Goal: Transaction & Acquisition: Subscribe to service/newsletter

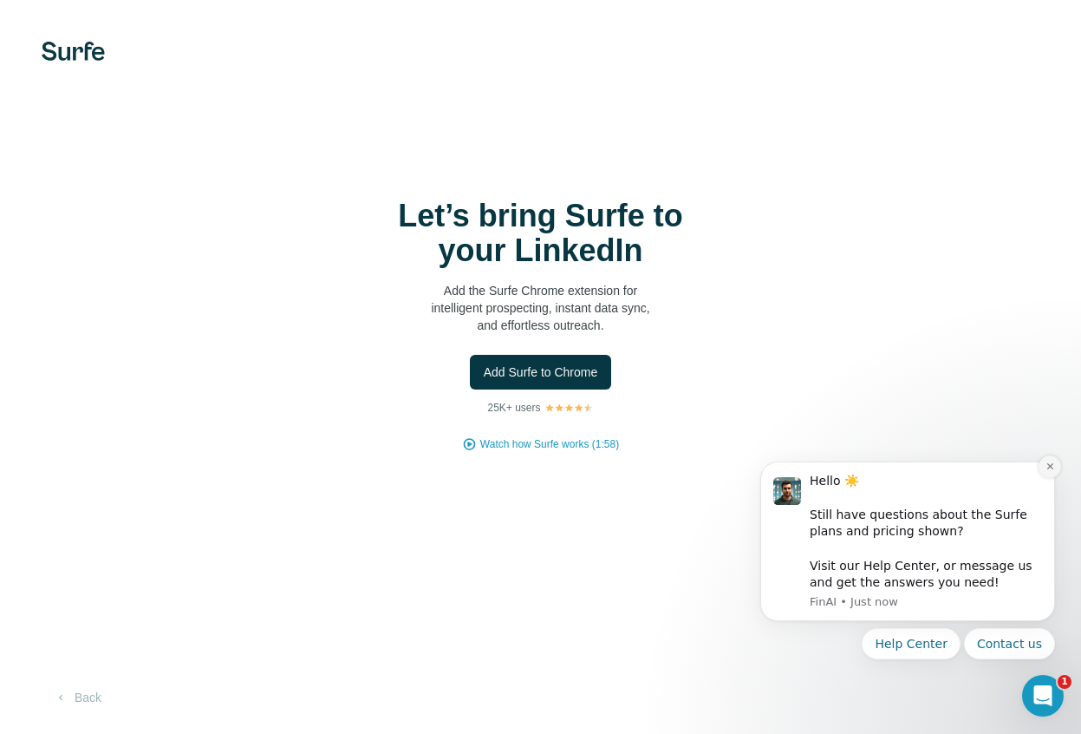
click at [1052, 470] on icon "Dismiss notification" at bounding box center [1051, 466] width 10 height 10
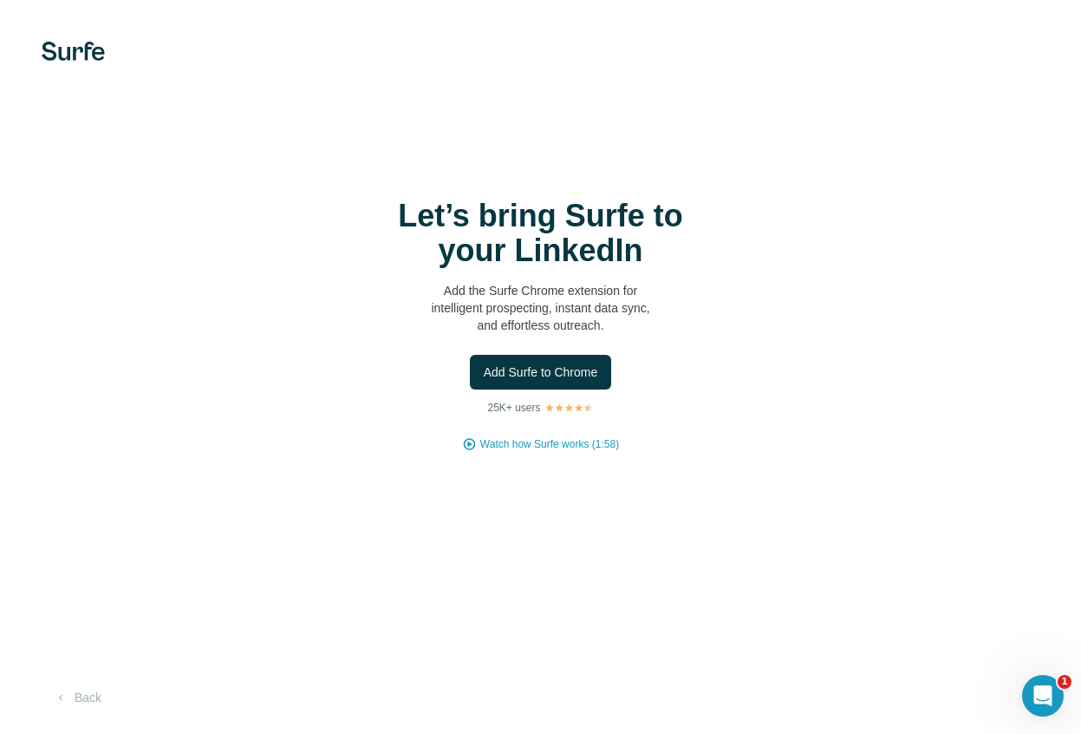
click at [714, 372] on div "Add Surfe to Chrome" at bounding box center [541, 372] width 1012 height 35
click at [525, 441] on span "Watch how Surfe works (1:58)" at bounding box center [549, 444] width 139 height 16
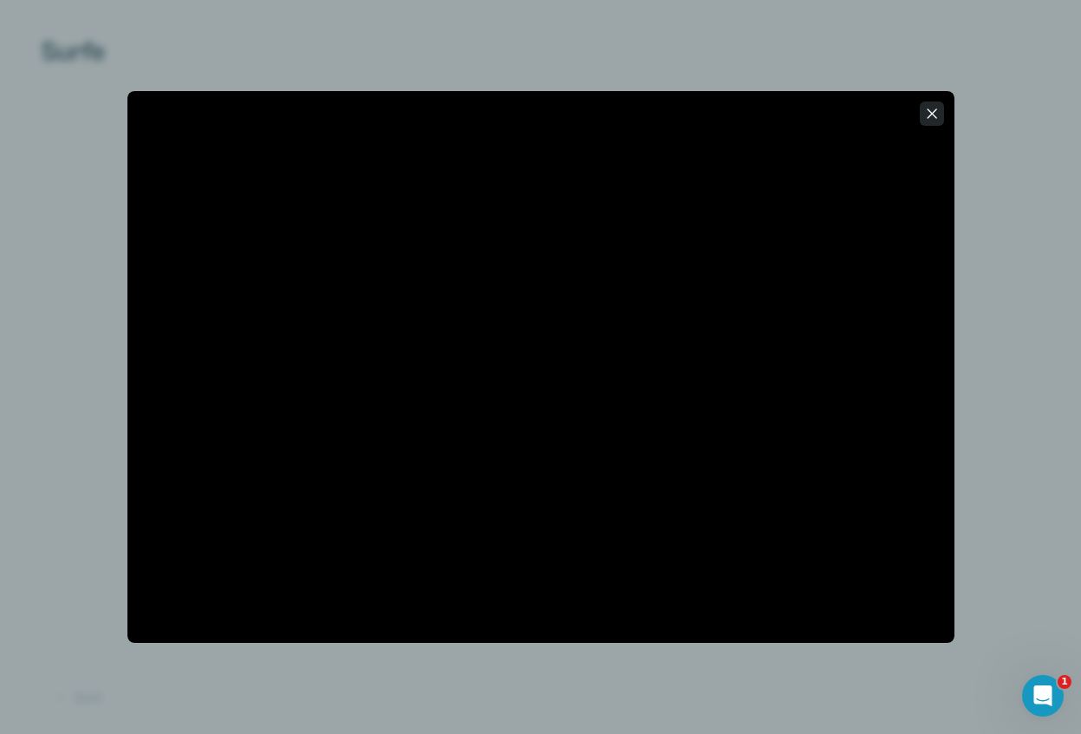
click at [935, 115] on icon "button" at bounding box center [931, 113] width 17 height 17
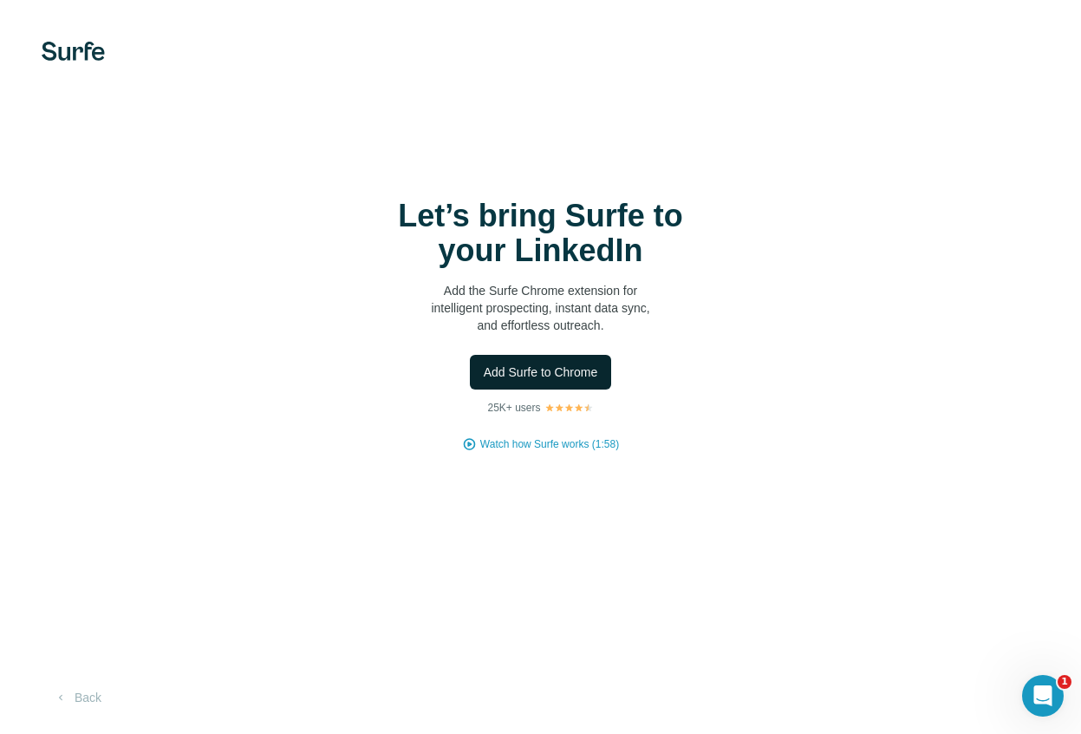
click at [508, 369] on span "Add Surfe to Chrome" at bounding box center [541, 371] width 114 height 17
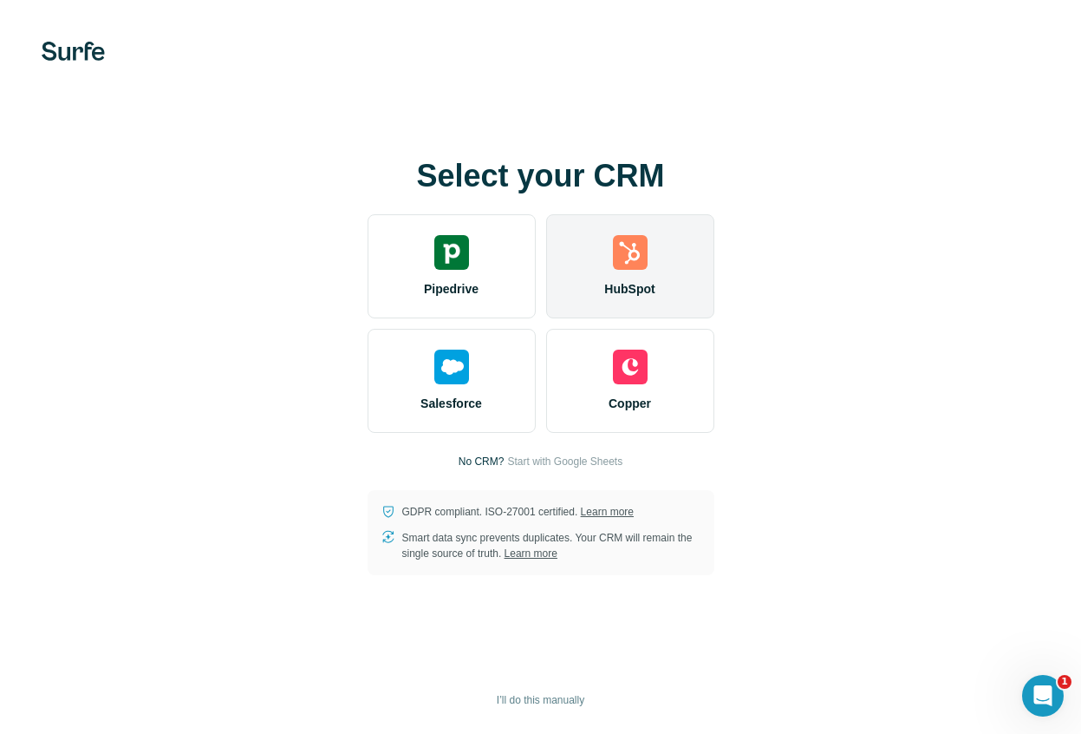
click at [631, 239] on img at bounding box center [630, 252] width 35 height 35
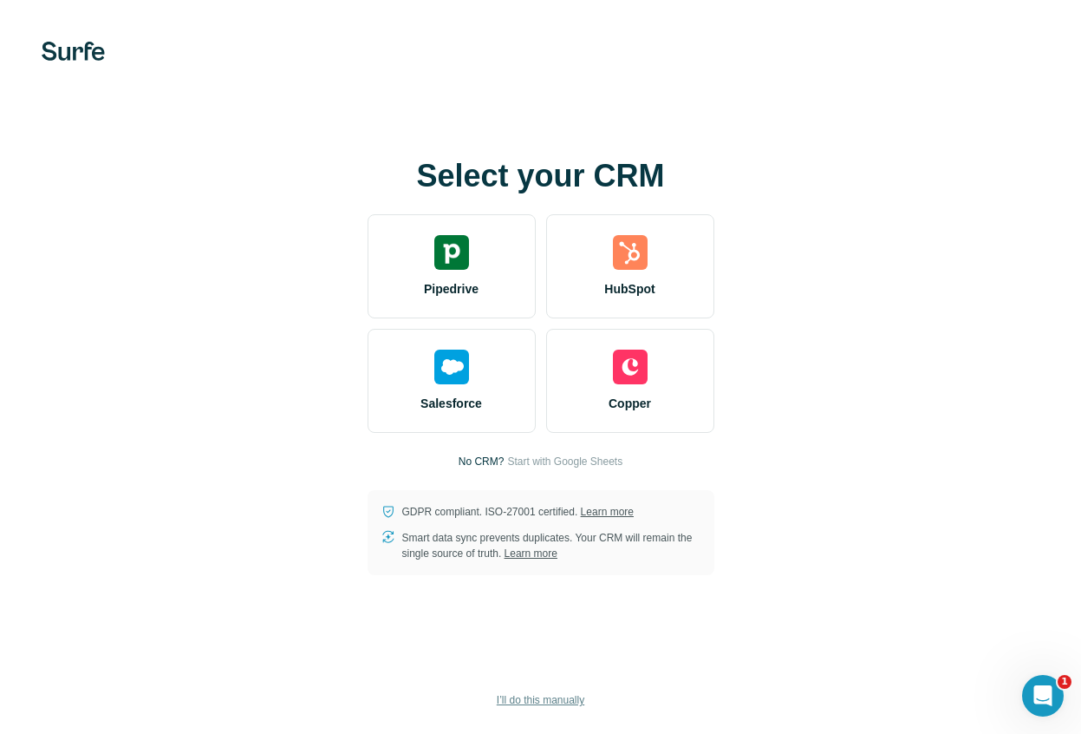
click at [571, 696] on span "I’ll do this manually" at bounding box center [541, 700] width 88 height 16
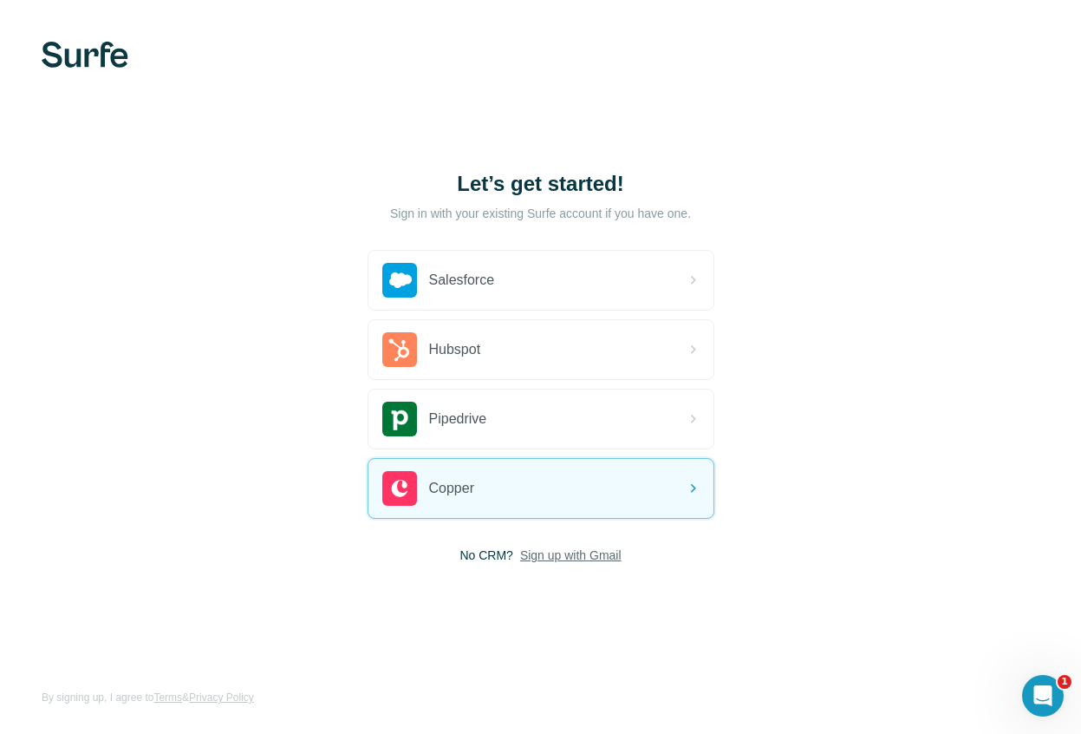
click at [552, 554] on span "Sign up with Gmail" at bounding box center [570, 554] width 101 height 17
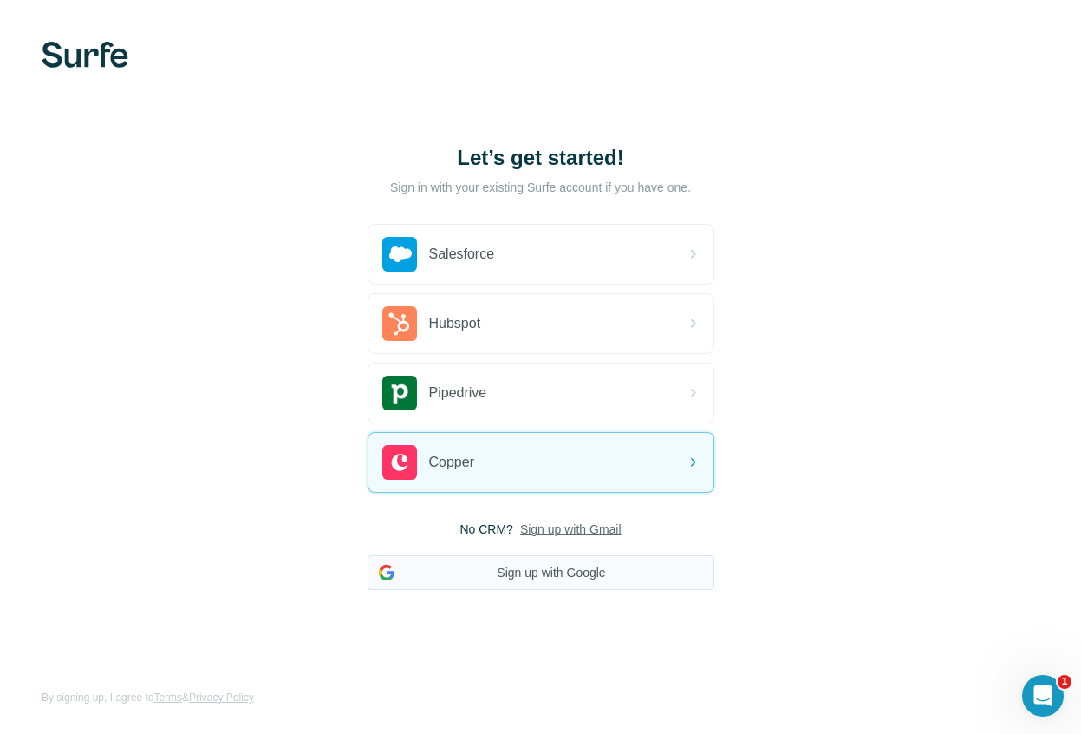
click at [545, 570] on button "Sign up with Google" at bounding box center [541, 572] width 347 height 35
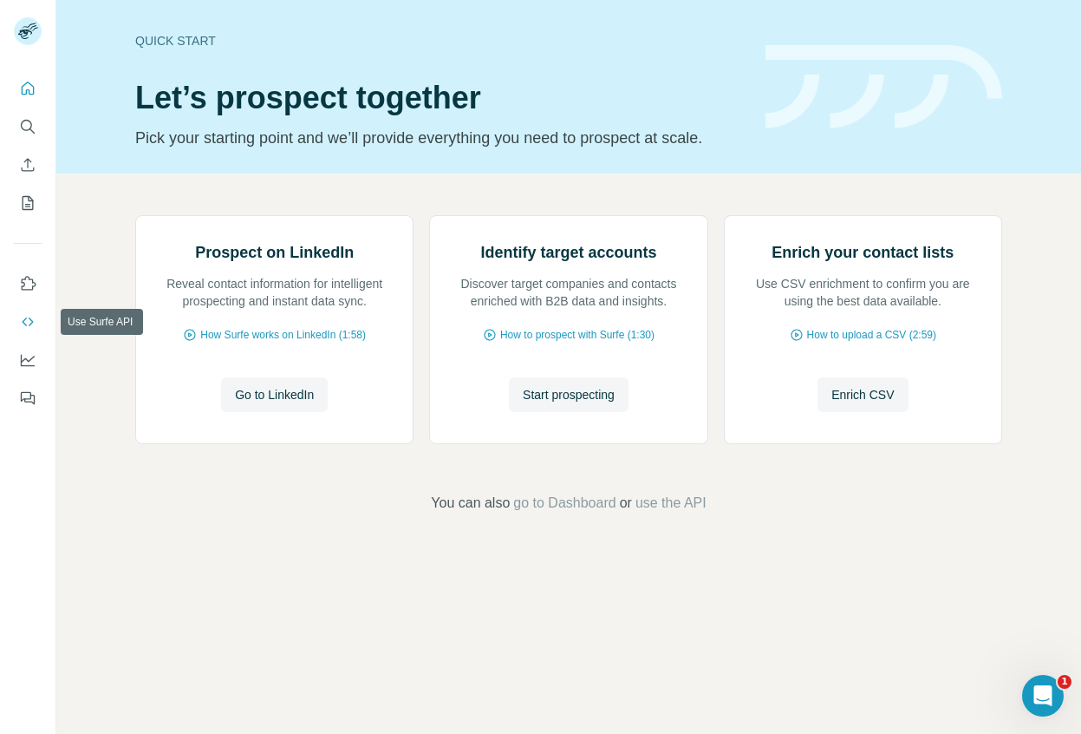
click at [34, 321] on icon "Use Surfe API" at bounding box center [27, 321] width 17 height 17
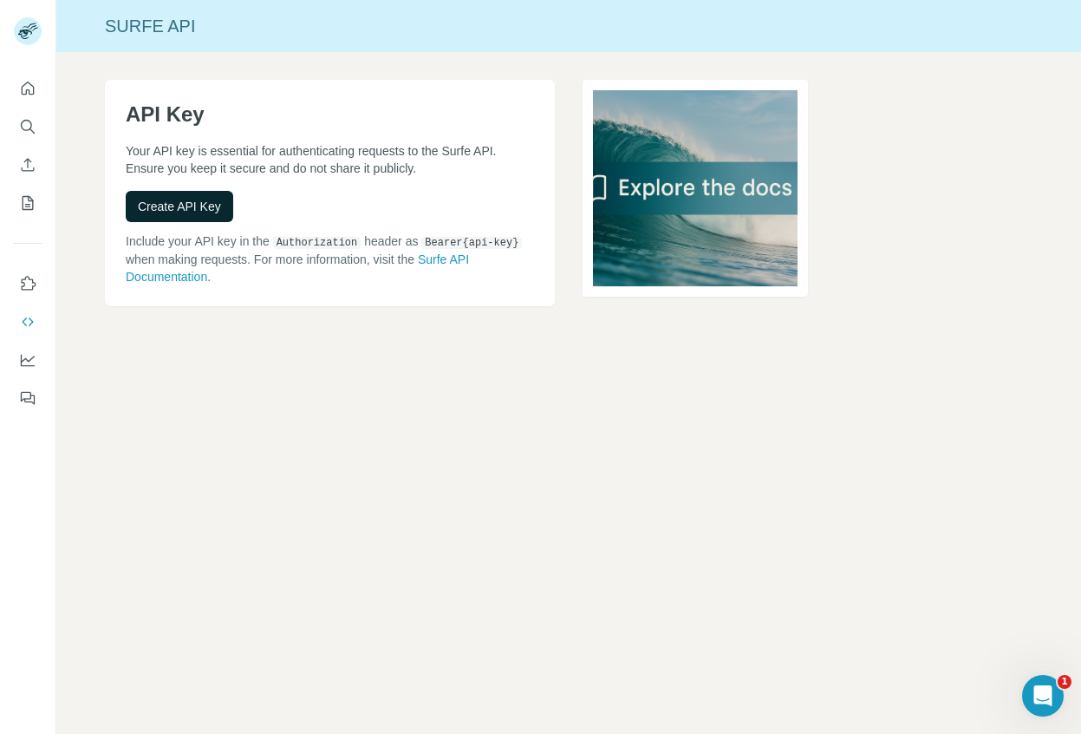
click at [208, 215] on button "Create API Key" at bounding box center [180, 206] width 108 height 31
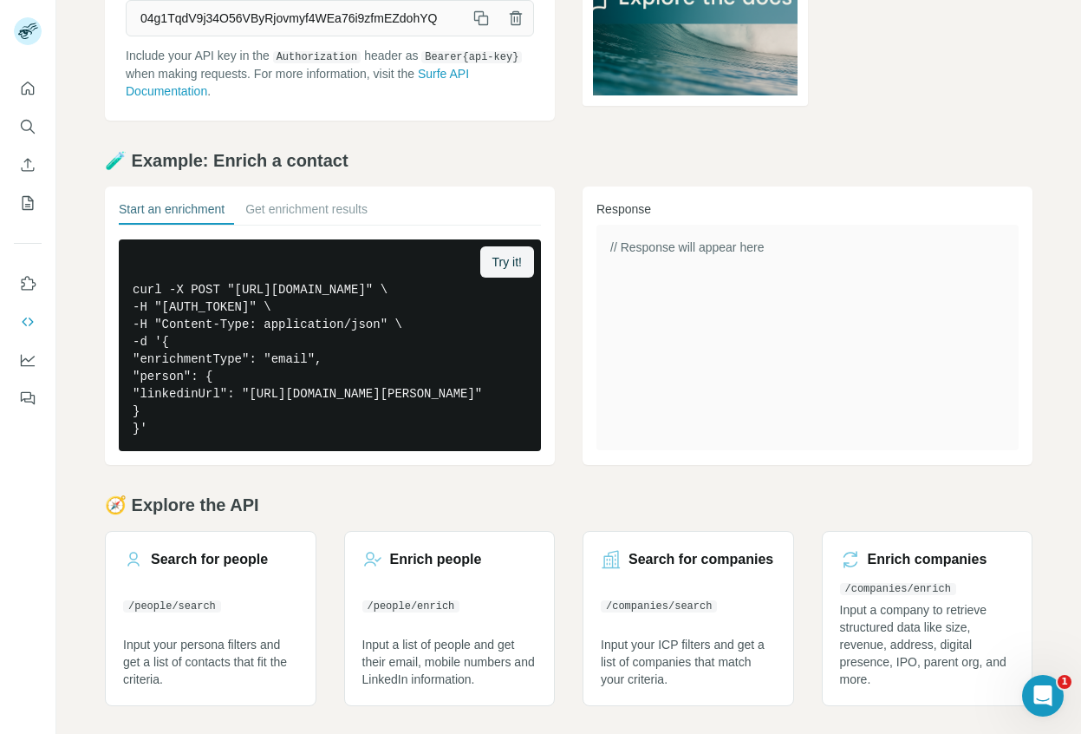
scroll to position [242, 0]
click at [473, 601] on link "[DEMOGRAPHIC_DATA] people /people/enrich Input a list of people and get their e…" at bounding box center [450, 618] width 212 height 175
